Goal: Task Accomplishment & Management: Complete application form

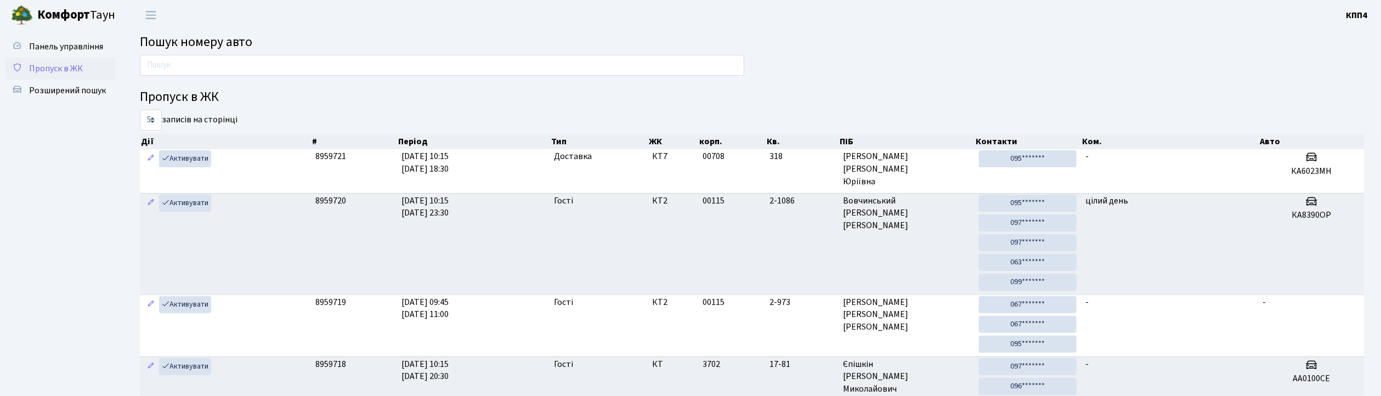
click at [45, 66] on span "Пропуск в ЖК" at bounding box center [56, 69] width 54 height 12
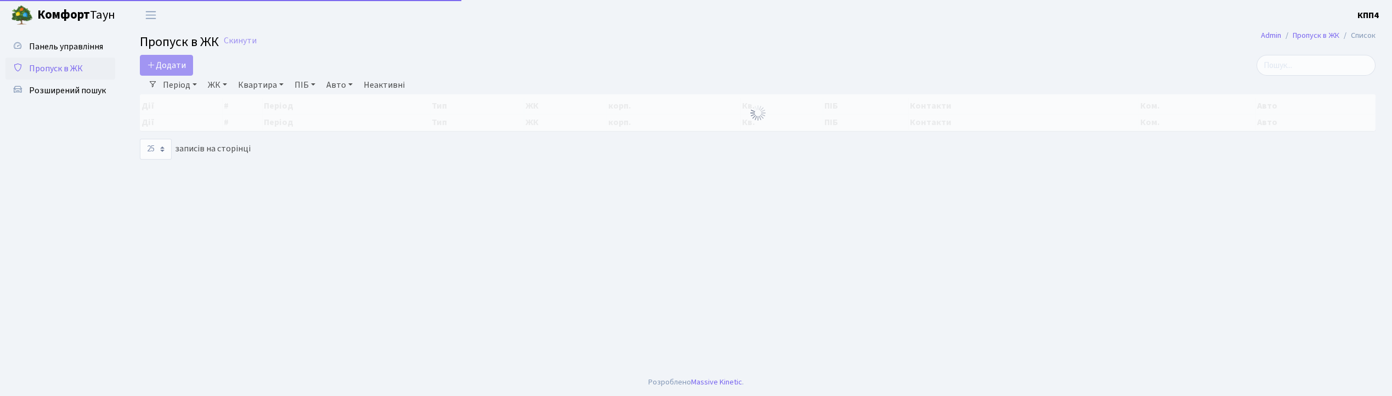
select select "25"
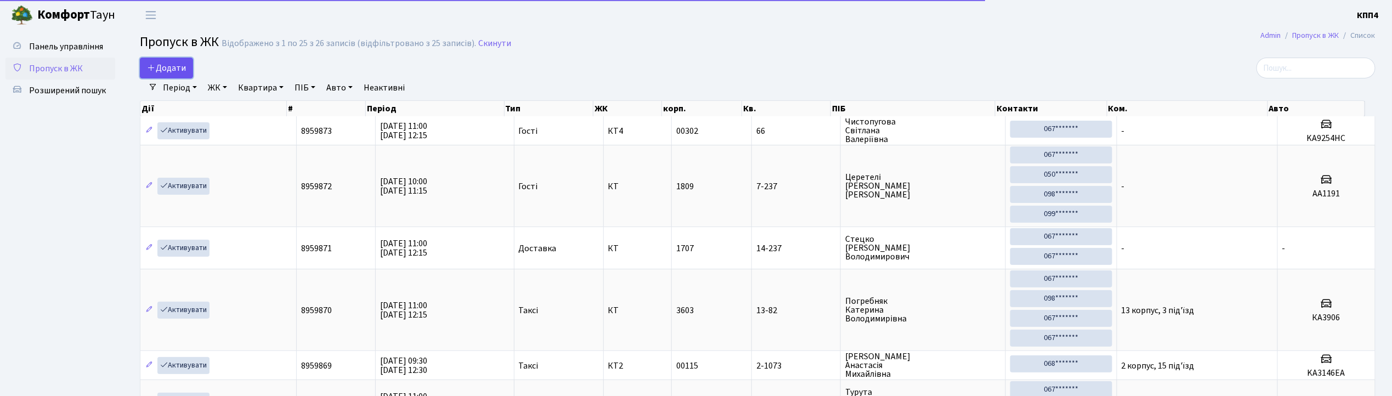
click at [171, 65] on span "Додати" at bounding box center [166, 68] width 39 height 12
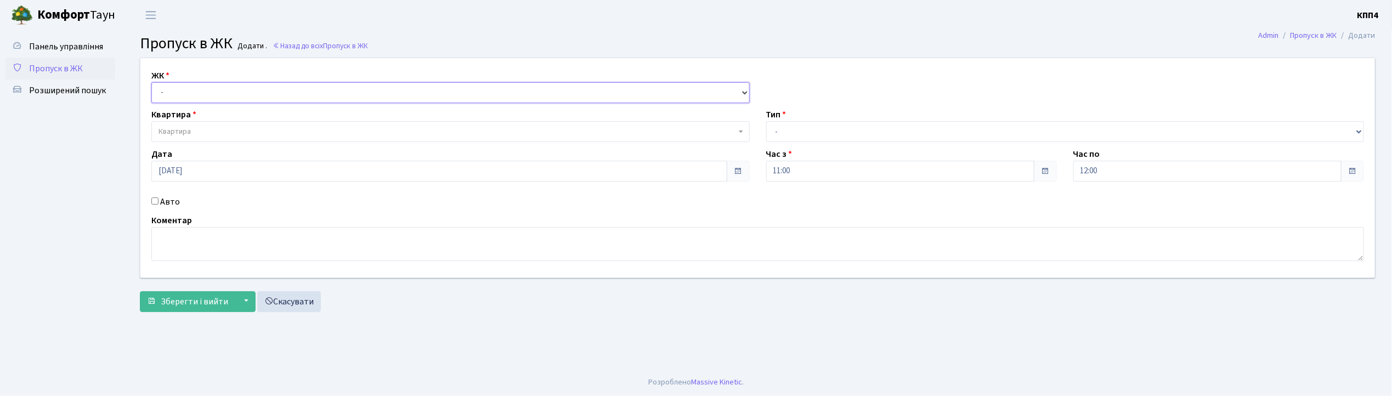
click at [180, 93] on select "- КТ, вул. Регенераторна, 4 КТ2, просп. [STREET_ADDRESS] [STREET_ADDRESS] [PERS…" at bounding box center [450, 92] width 598 height 21
select select "304"
click at [151, 82] on select "- КТ, вул. Регенераторна, 4 КТ2, просп. [STREET_ADDRESS] [STREET_ADDRESS] [PERS…" at bounding box center [450, 92] width 598 height 21
select select
click at [184, 132] on span "Квартира" at bounding box center [175, 131] width 32 height 11
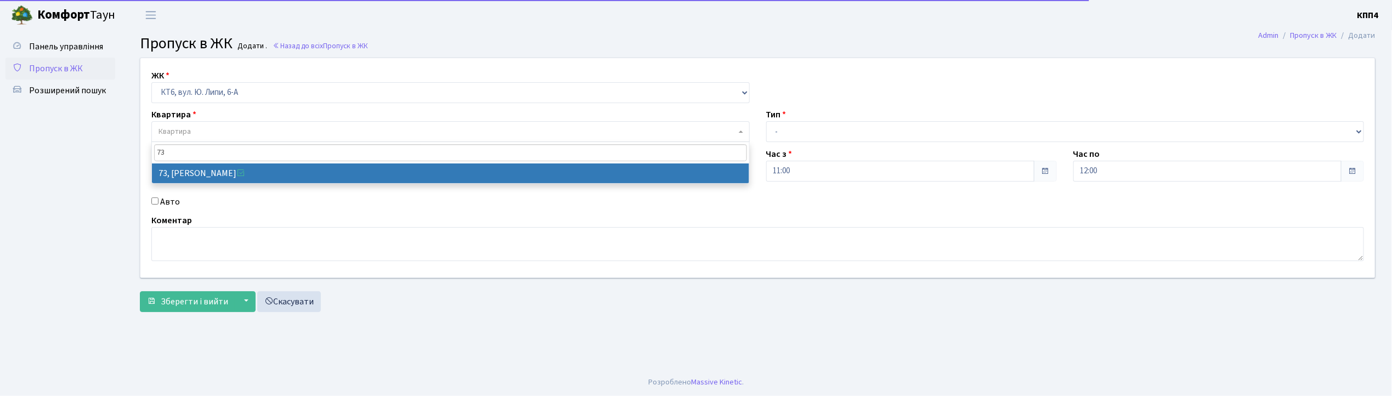
type input "73"
select select "17165"
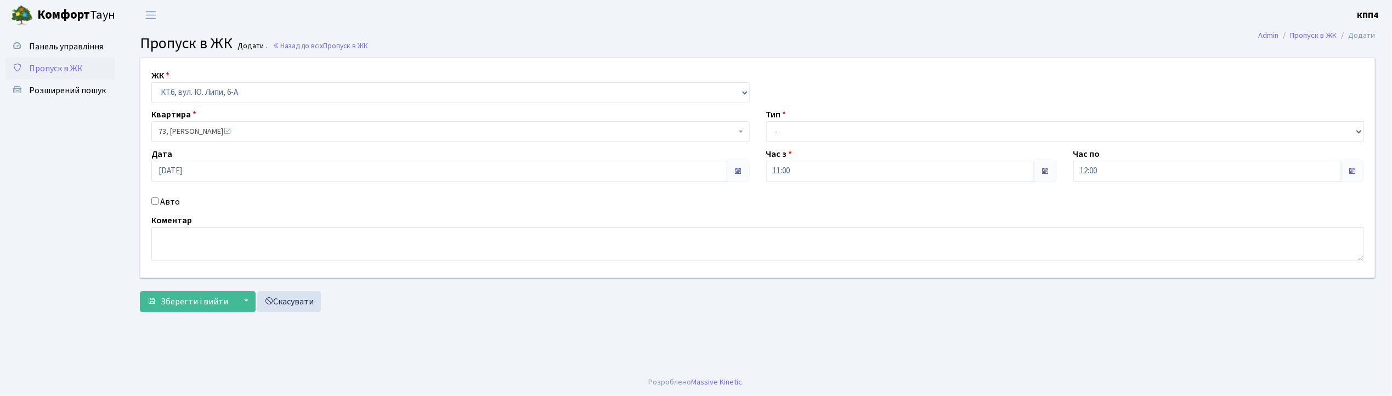
click at [156, 200] on input "Авто" at bounding box center [154, 200] width 7 height 7
checkbox input "true"
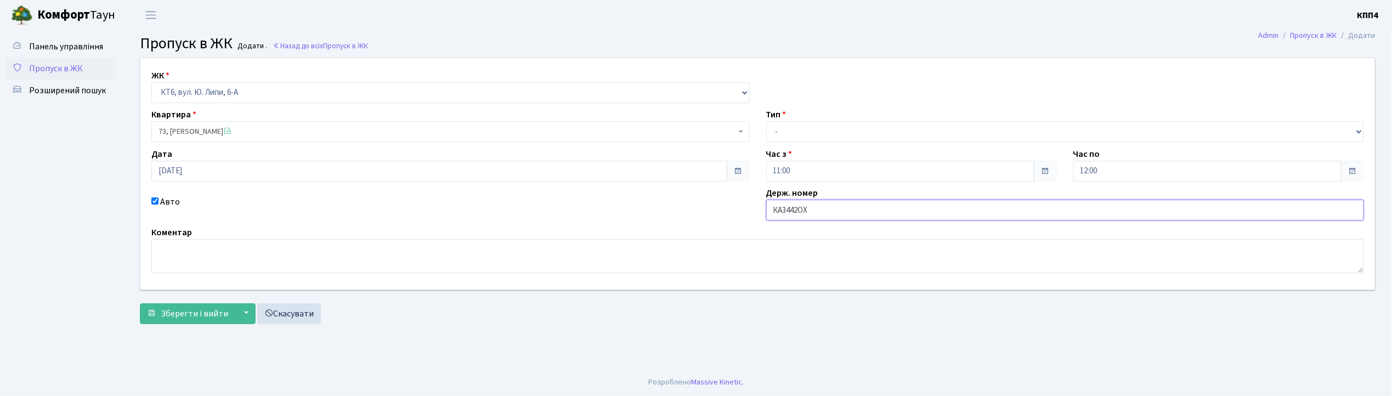
type input "КА3442ОХ"
click at [817, 129] on select "- Доставка Таксі Гості Сервіс" at bounding box center [1065, 131] width 598 height 21
select select "2"
click at [766, 121] on select "- Доставка Таксі Гості Сервіс" at bounding box center [1065, 131] width 598 height 21
click at [185, 316] on span "Зберегти і вийти" at bounding box center [194, 314] width 67 height 12
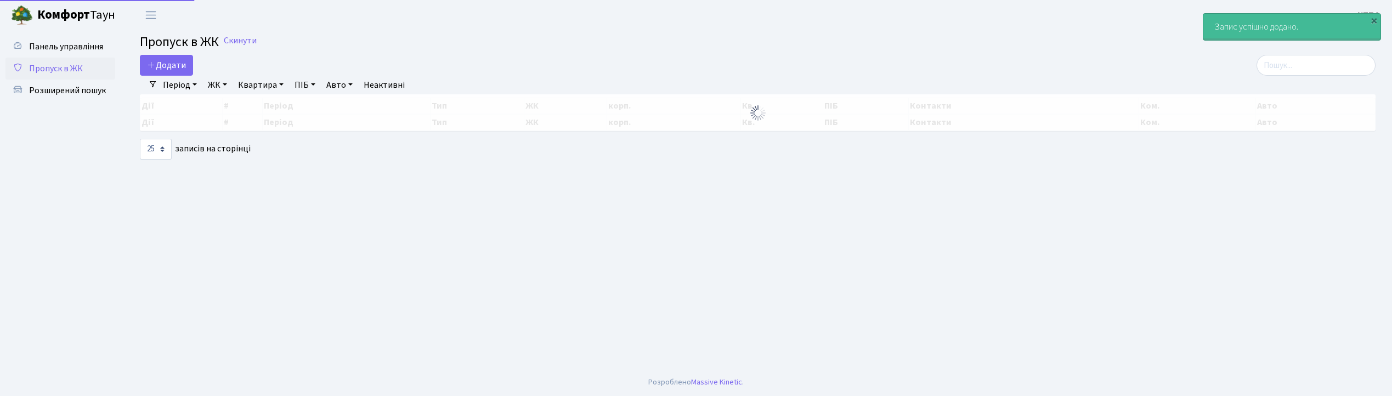
select select "25"
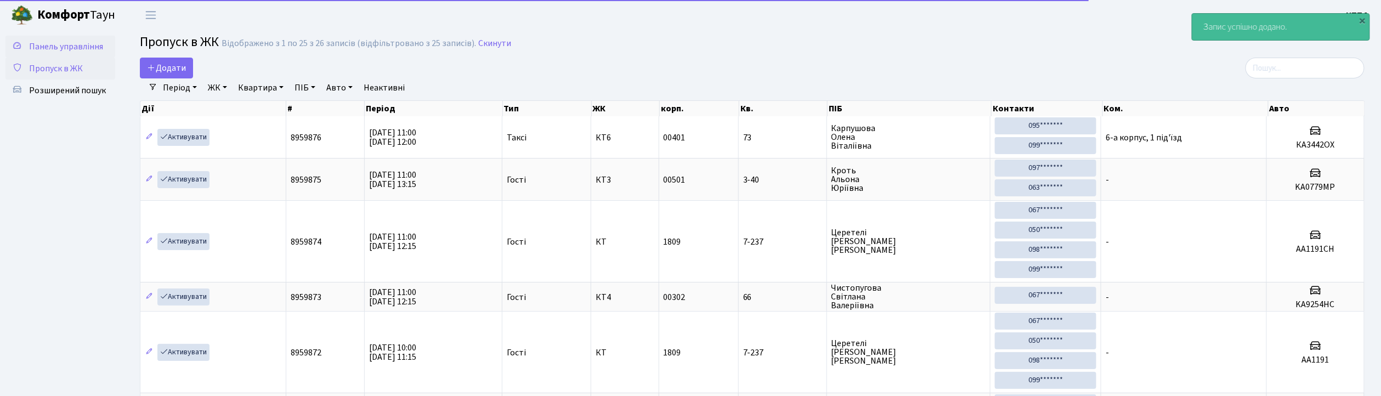
click at [63, 44] on span "Панель управління" at bounding box center [66, 47] width 74 height 12
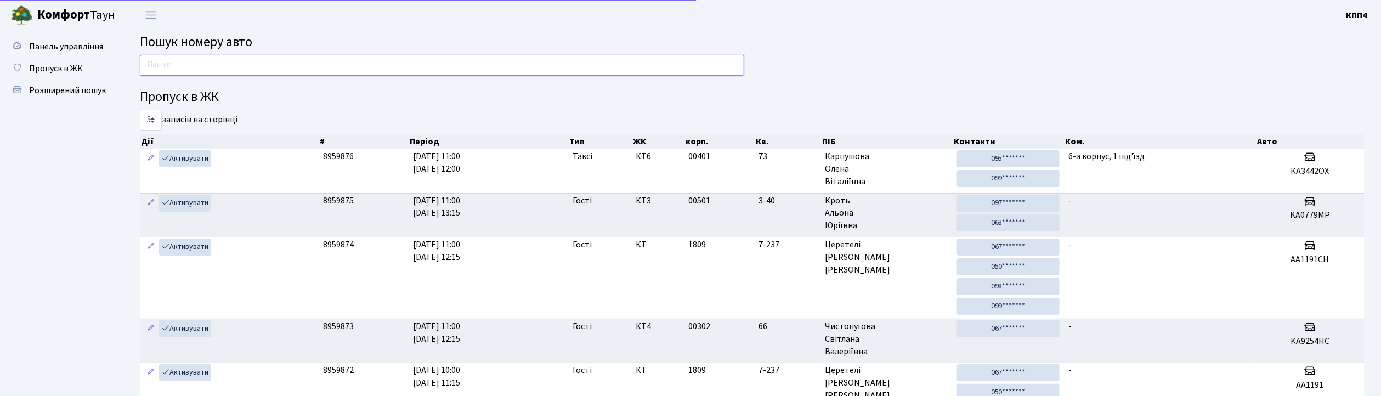
click at [178, 69] on input "text" at bounding box center [442, 65] width 604 height 21
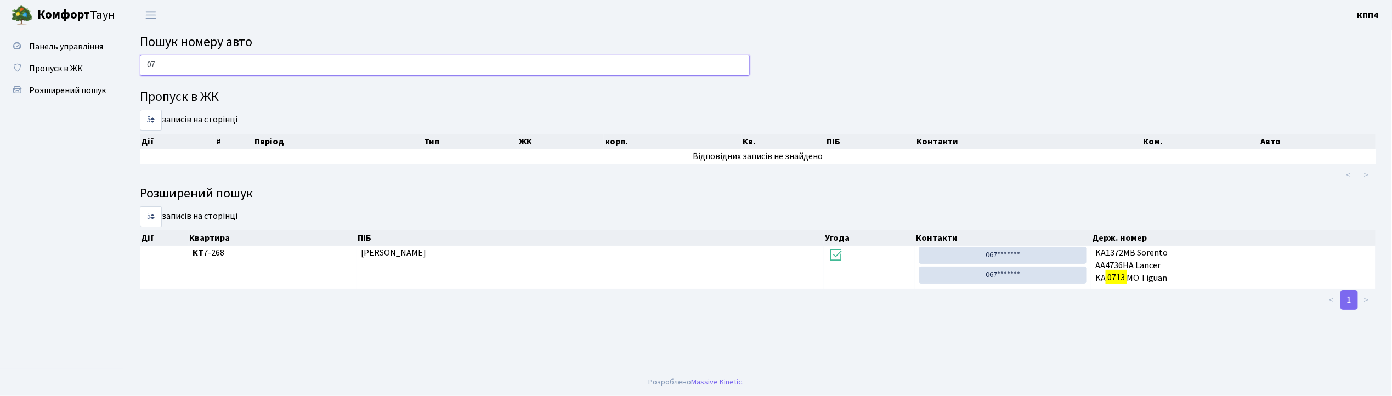
type input "0"
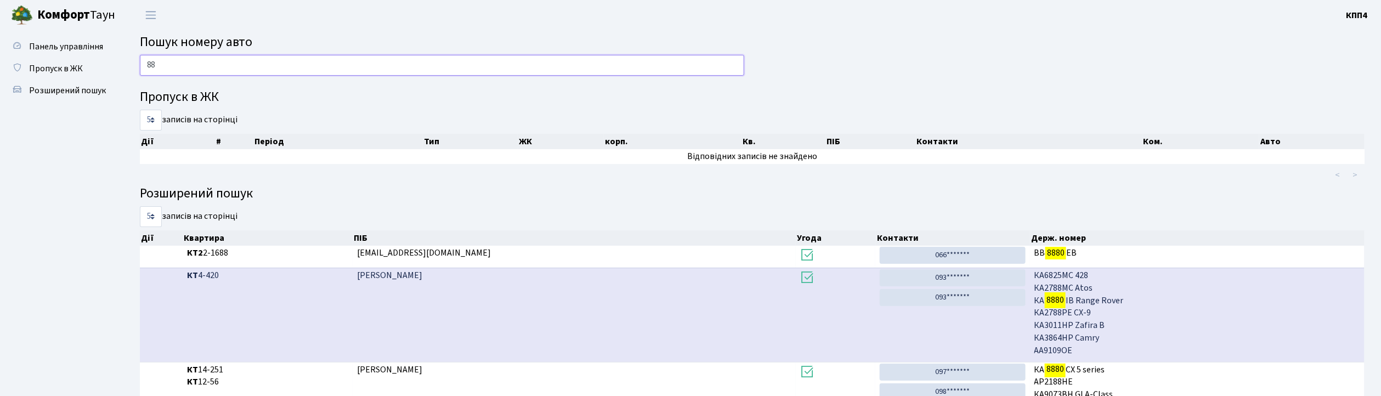
type input "8"
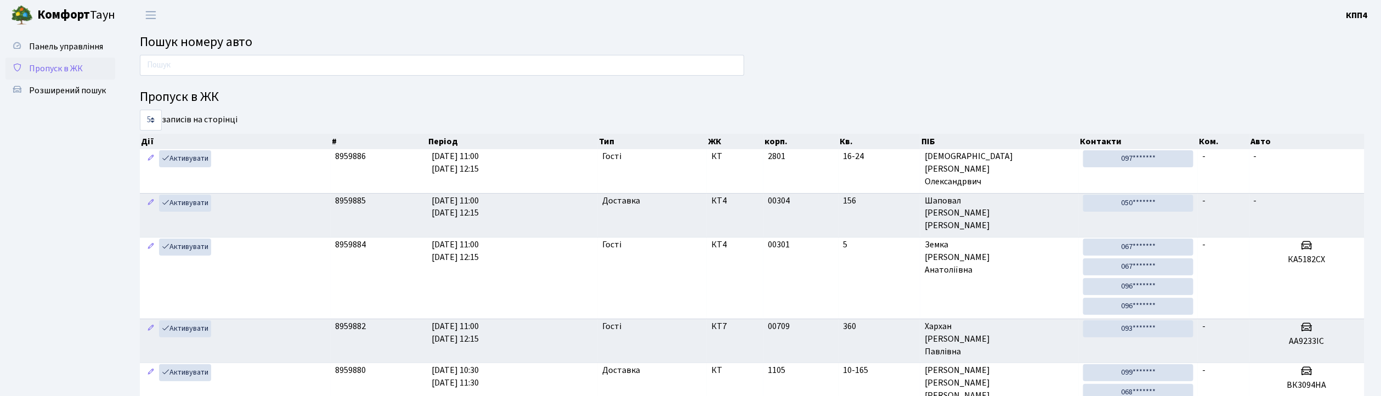
click at [66, 70] on span "Пропуск в ЖК" at bounding box center [56, 69] width 54 height 12
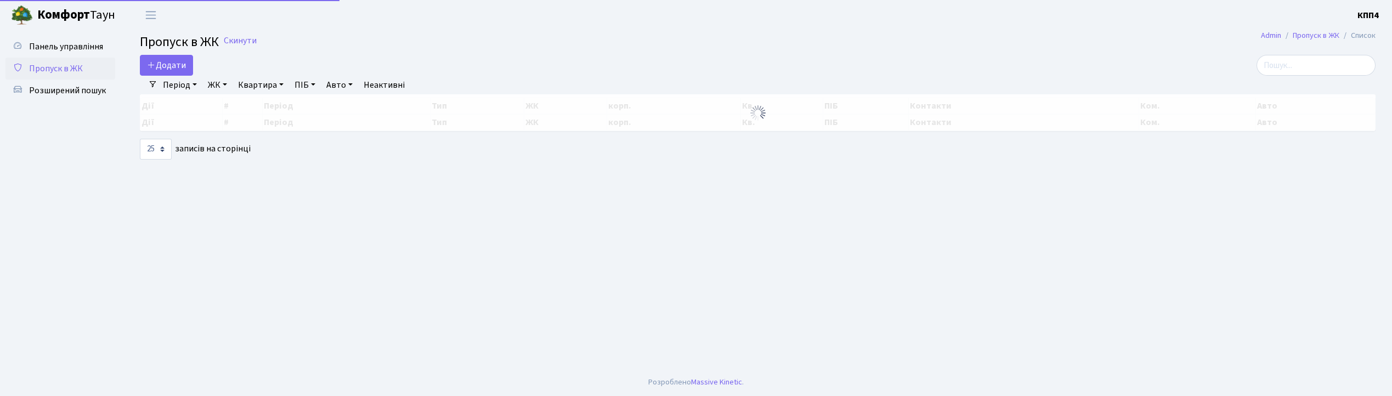
select select "25"
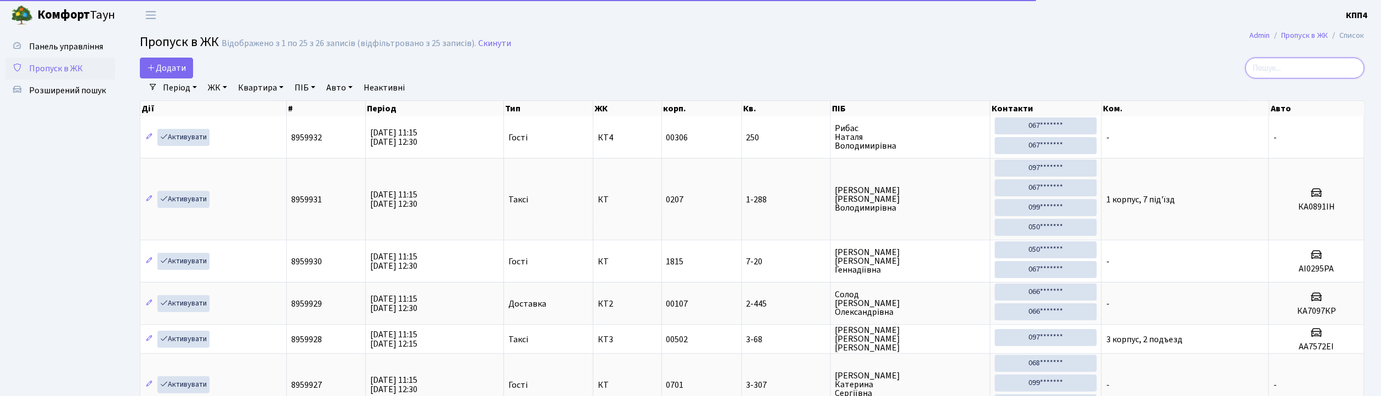
click at [1304, 63] on input "search" at bounding box center [1305, 68] width 119 height 21
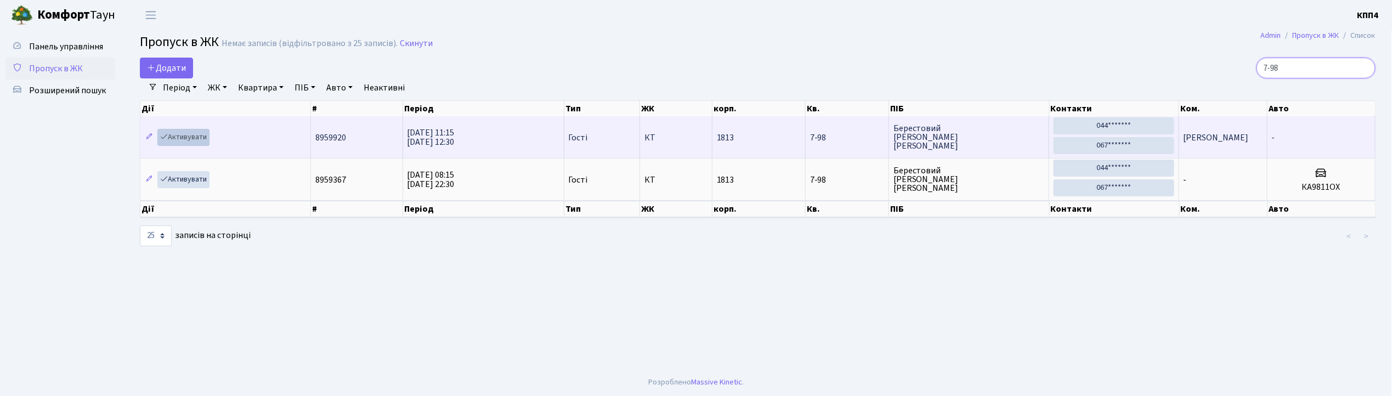
type input "7-98"
click at [178, 134] on link "Активувати" at bounding box center [183, 137] width 52 height 17
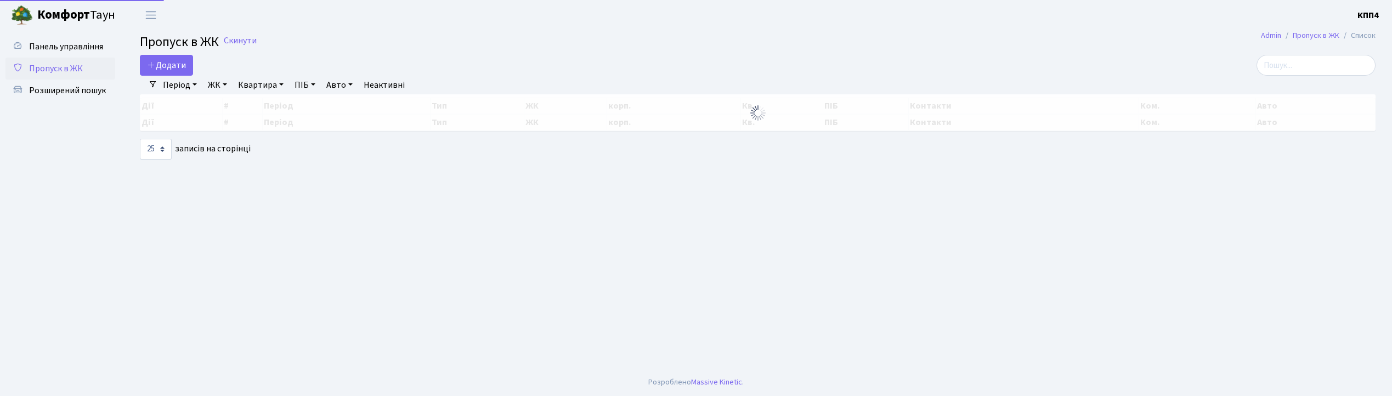
select select "25"
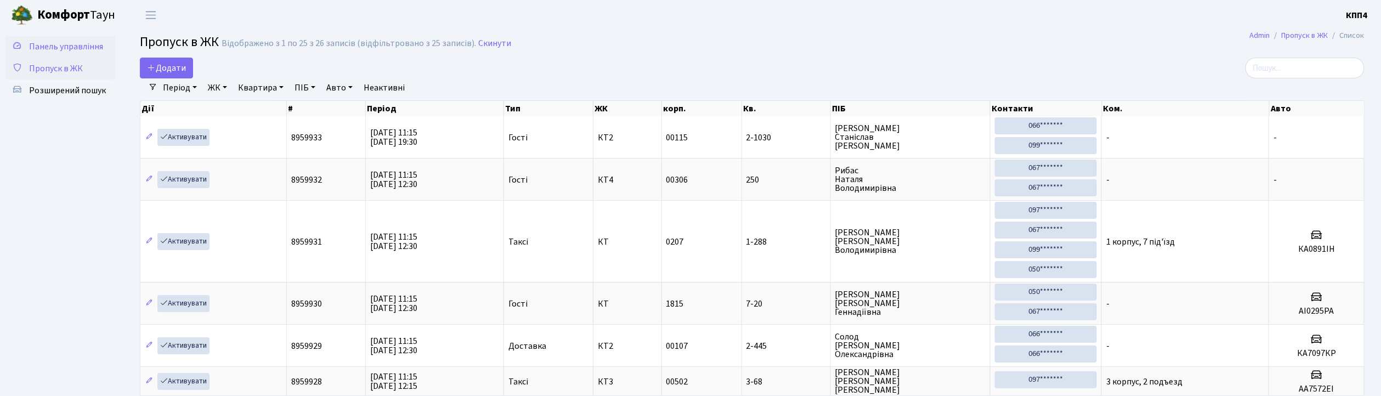
click at [86, 50] on span "Панель управління" at bounding box center [66, 47] width 74 height 12
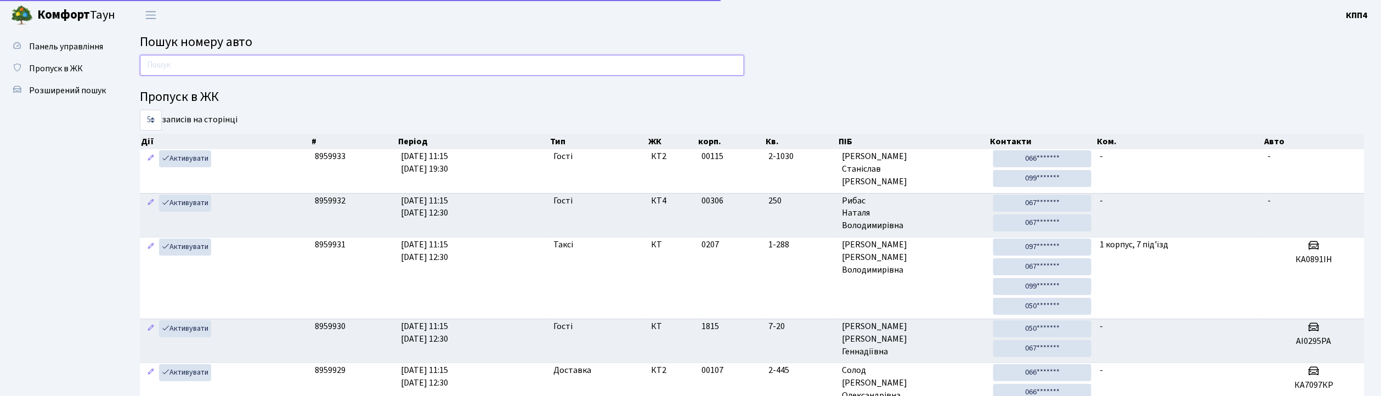
click at [240, 59] on input "text" at bounding box center [442, 65] width 604 height 21
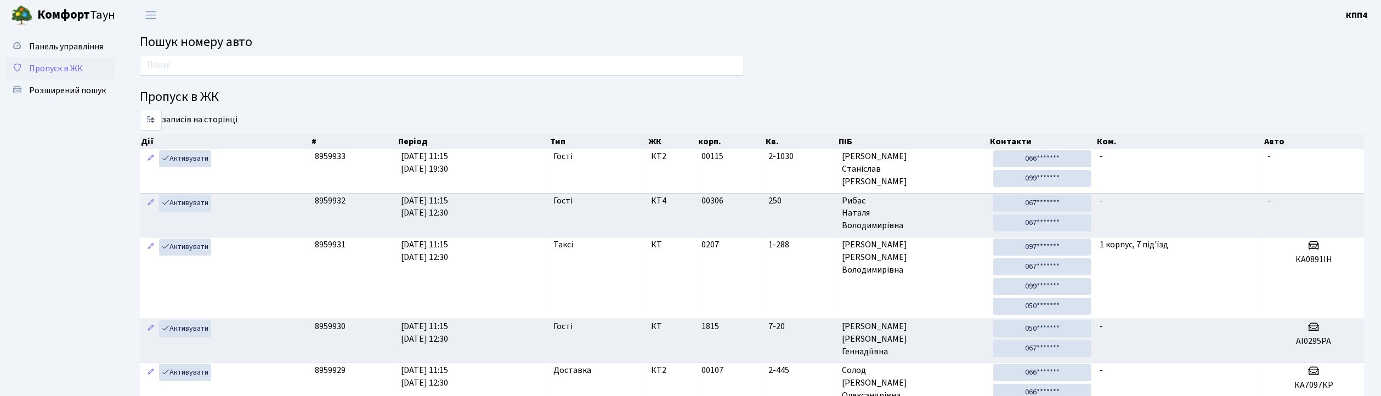
click at [68, 63] on span "Пропуск в ЖК" at bounding box center [56, 69] width 54 height 12
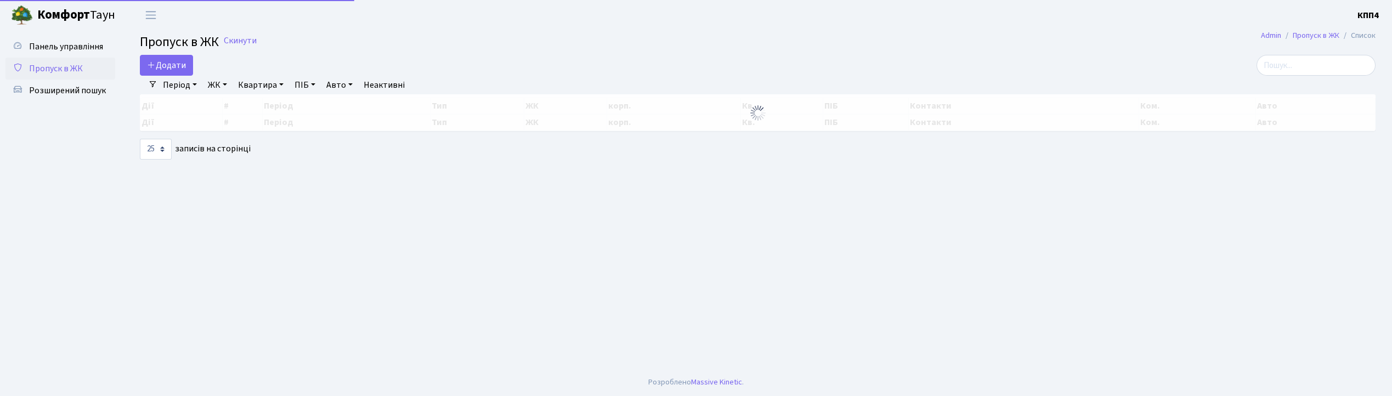
select select "25"
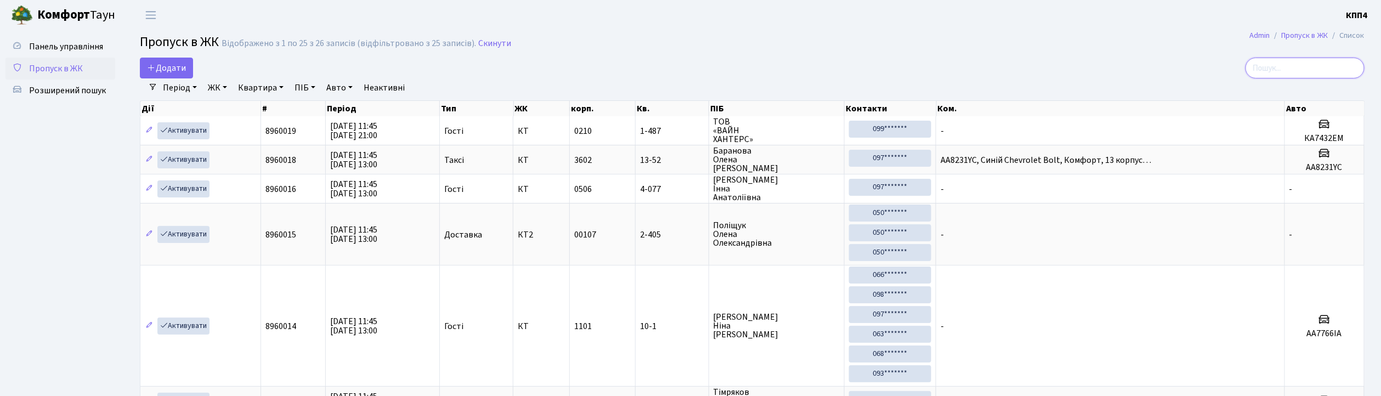
click at [1311, 65] on input "search" at bounding box center [1305, 68] width 119 height 21
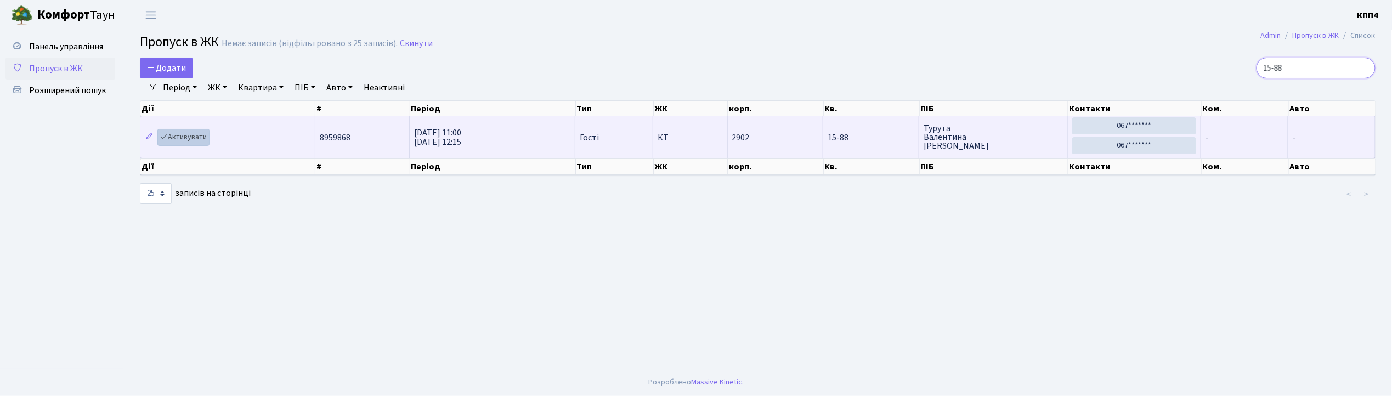
type input "15-88"
click at [185, 144] on link "Активувати" at bounding box center [183, 137] width 52 height 17
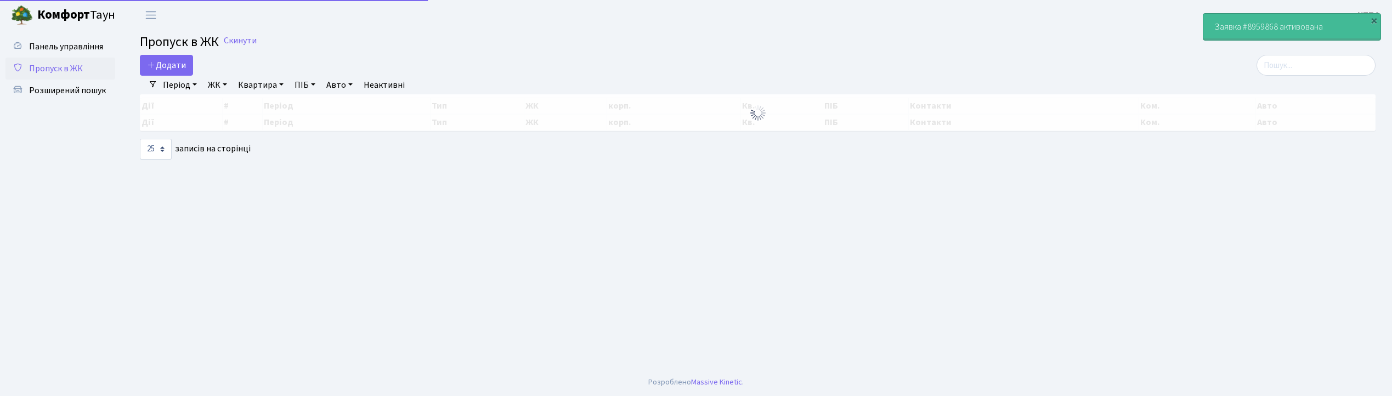
select select "25"
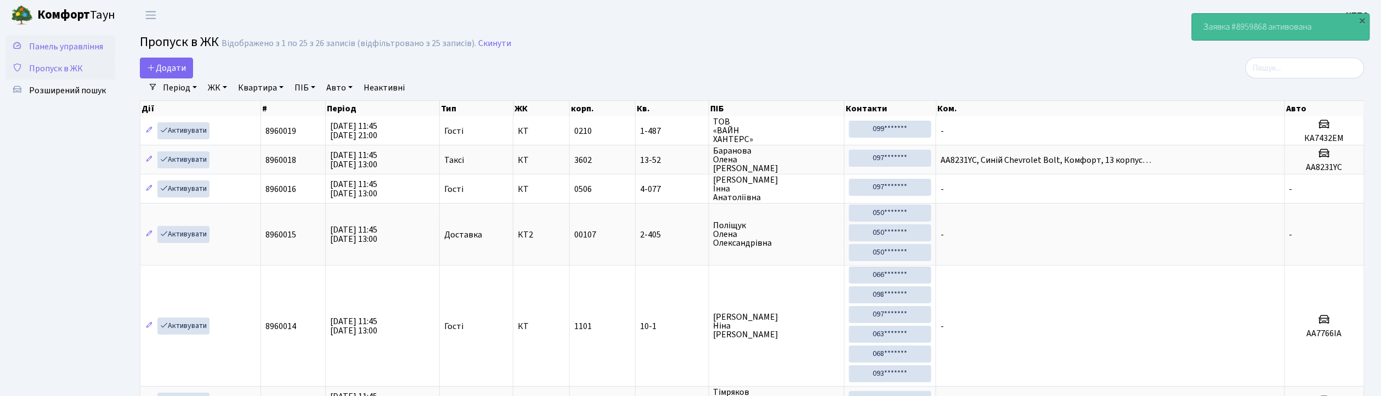
click at [64, 47] on span "Панель управління" at bounding box center [66, 47] width 74 height 12
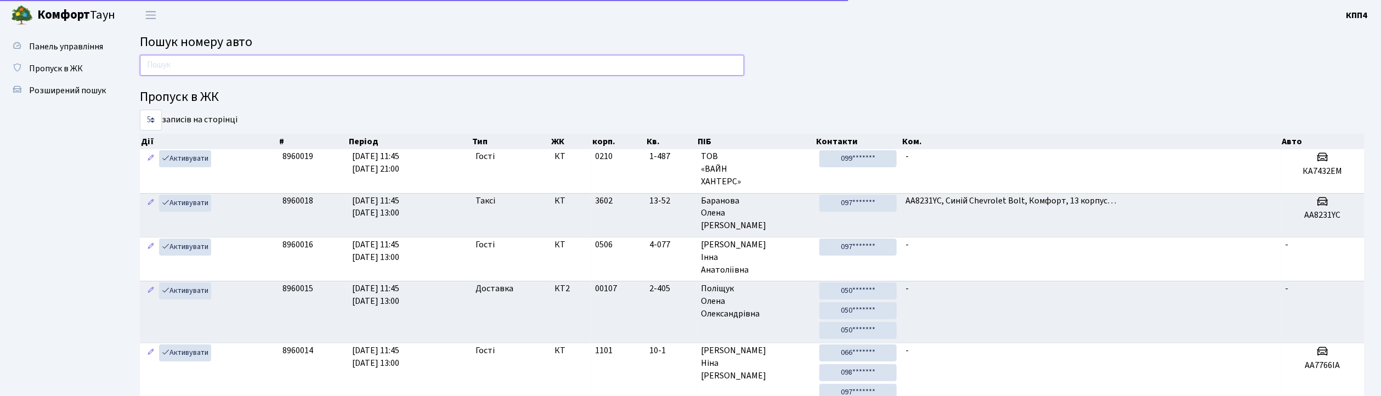
click at [183, 64] on input "text" at bounding box center [442, 65] width 604 height 21
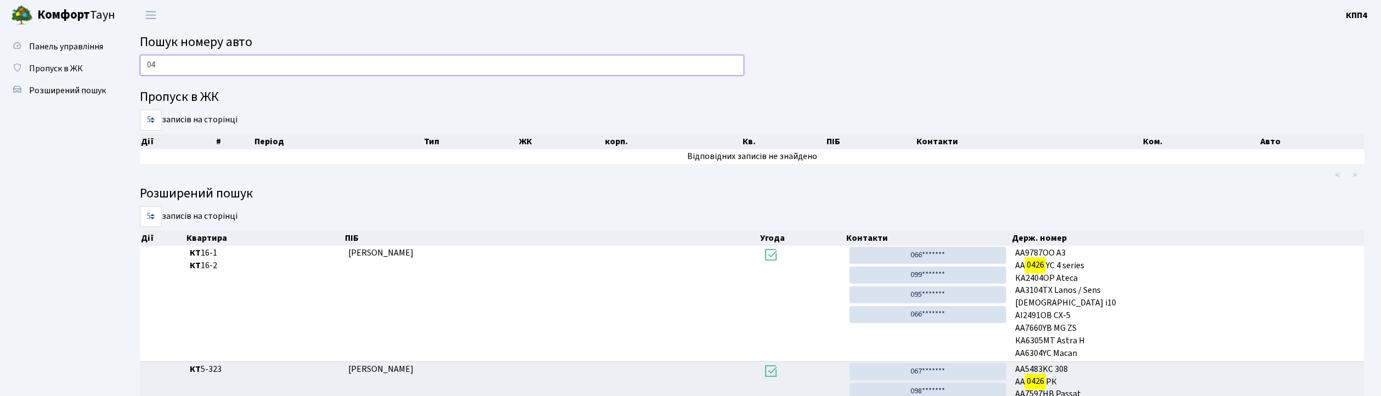
type input "0"
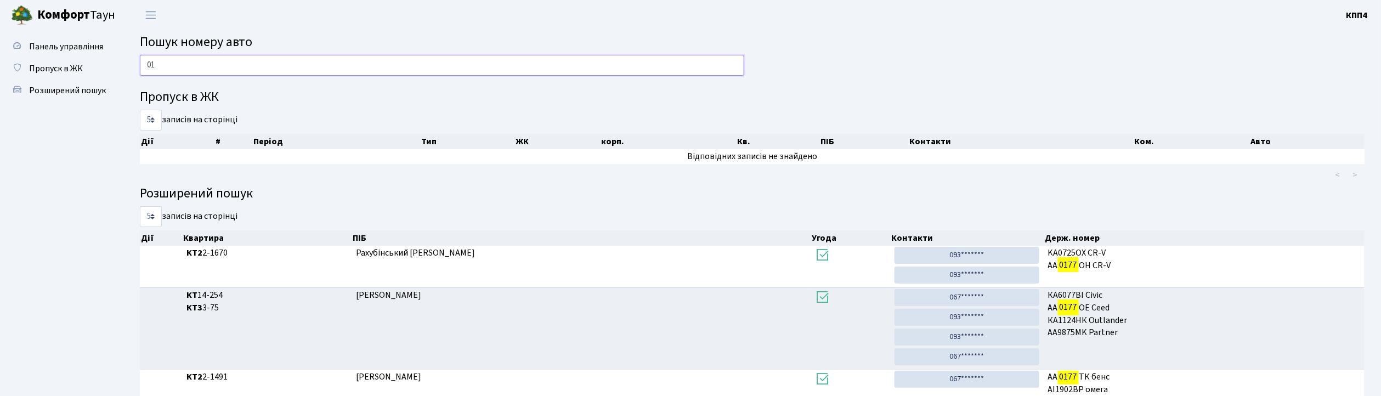
type input "0"
